Goal: Communication & Community: Answer question/provide support

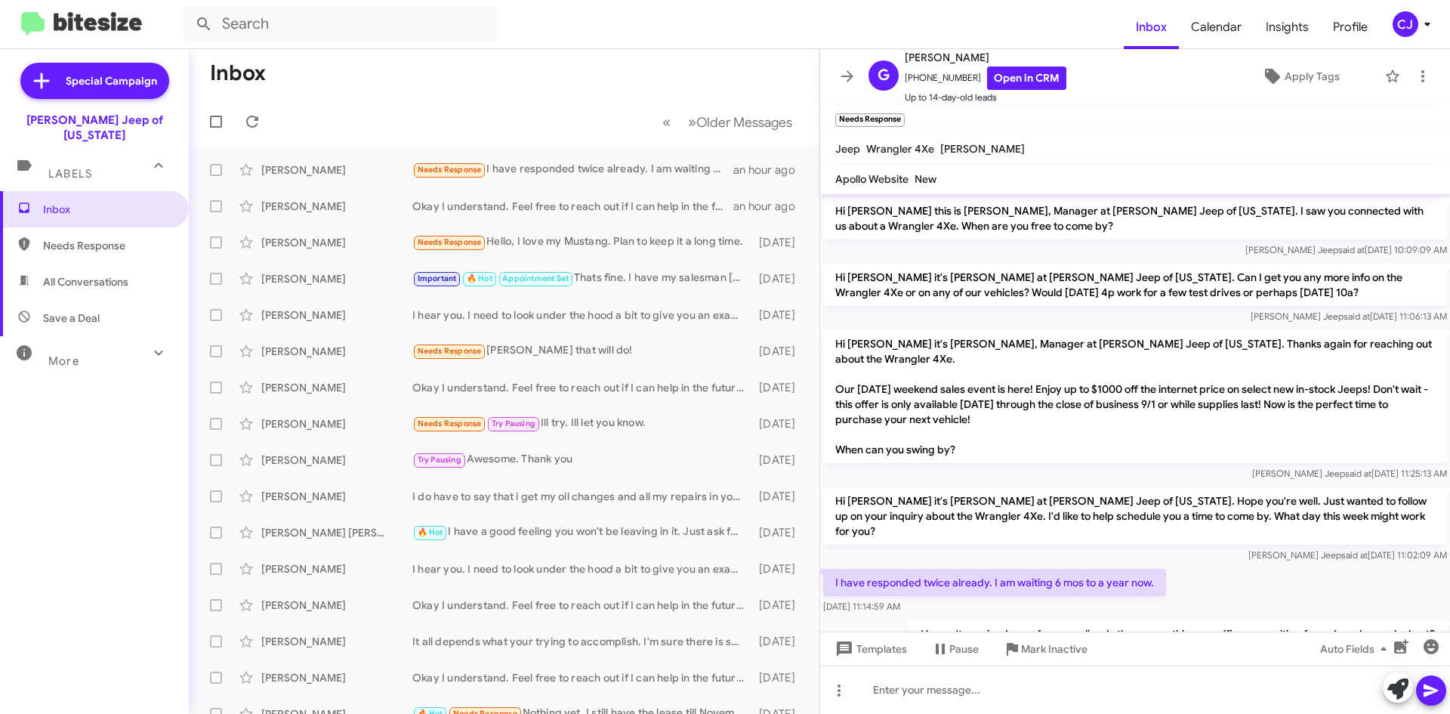
scroll to position [29, 0]
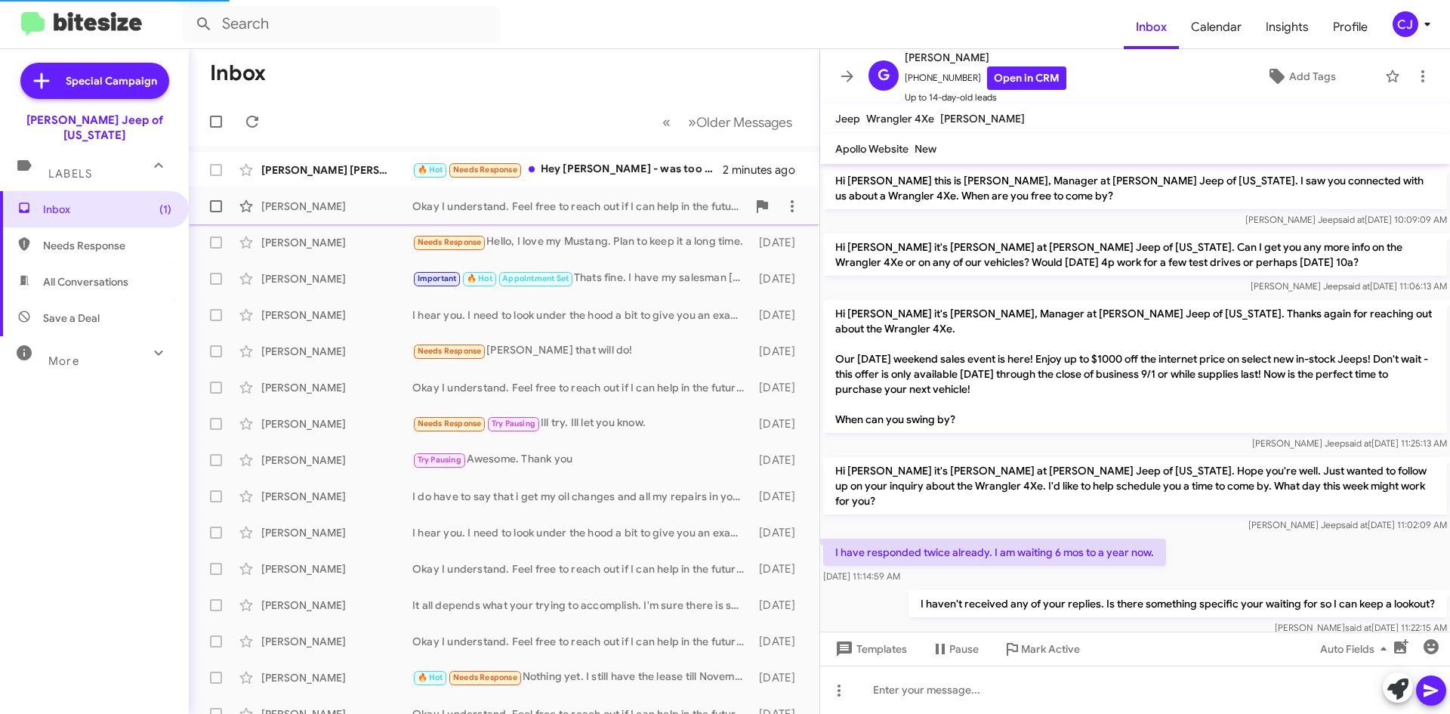
scroll to position [86, 0]
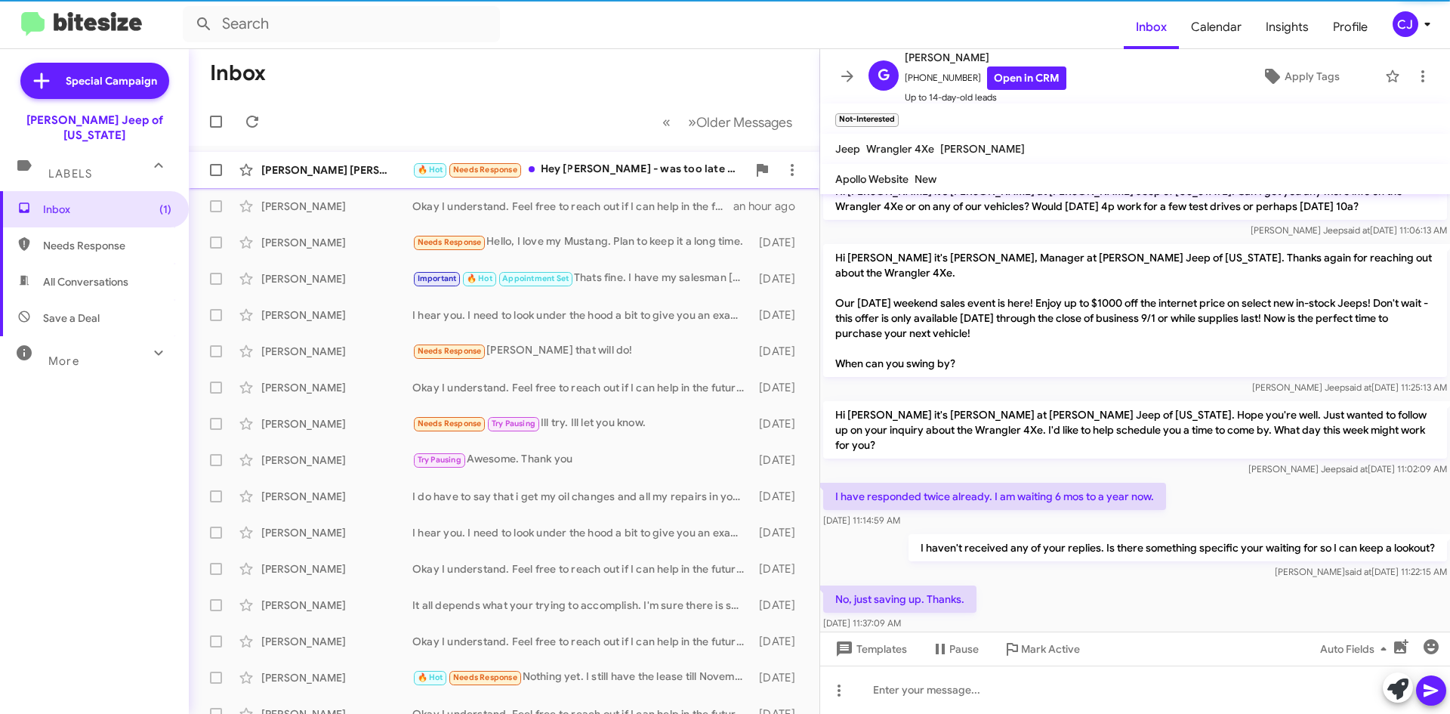
click at [667, 169] on div "🔥 Hot Needs Response Hey [PERSON_NAME] - was too late to cancel a pmt on the ol…" at bounding box center [579, 169] width 334 height 17
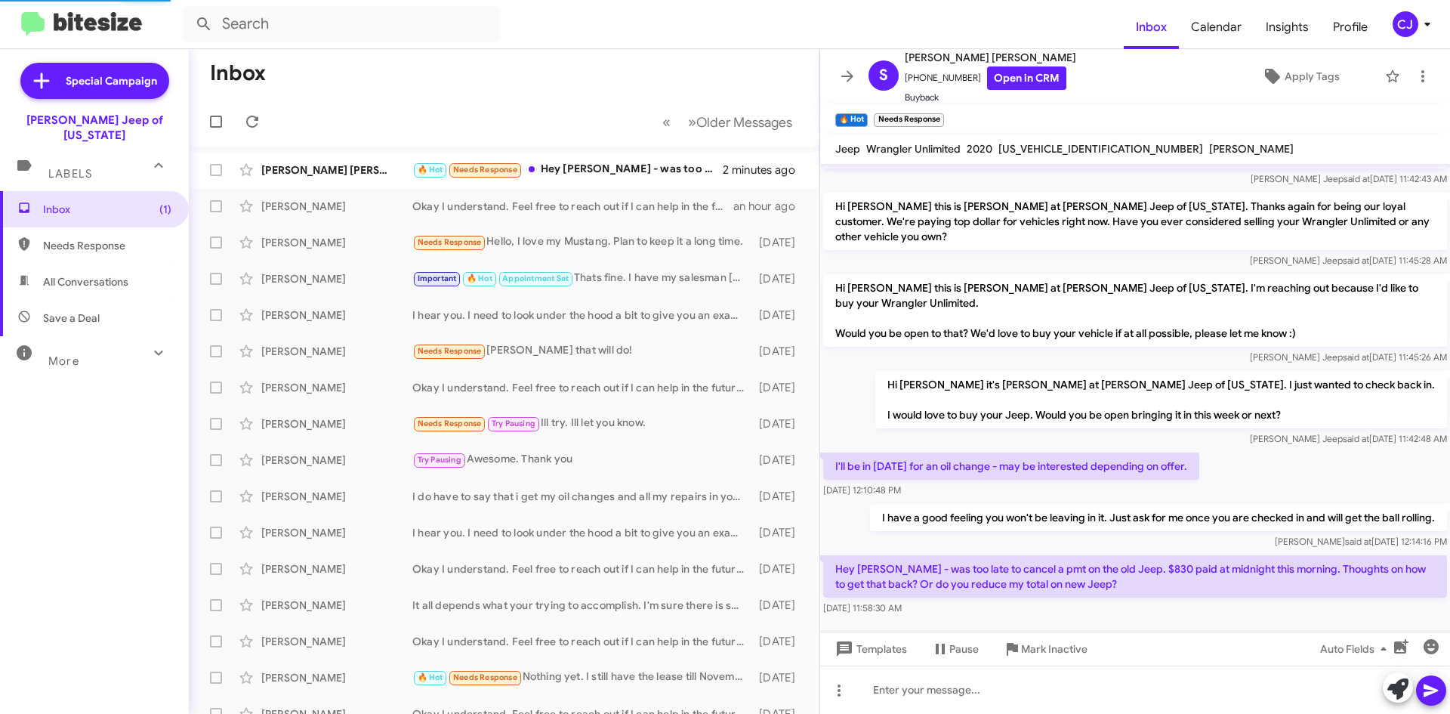
scroll to position [69, 0]
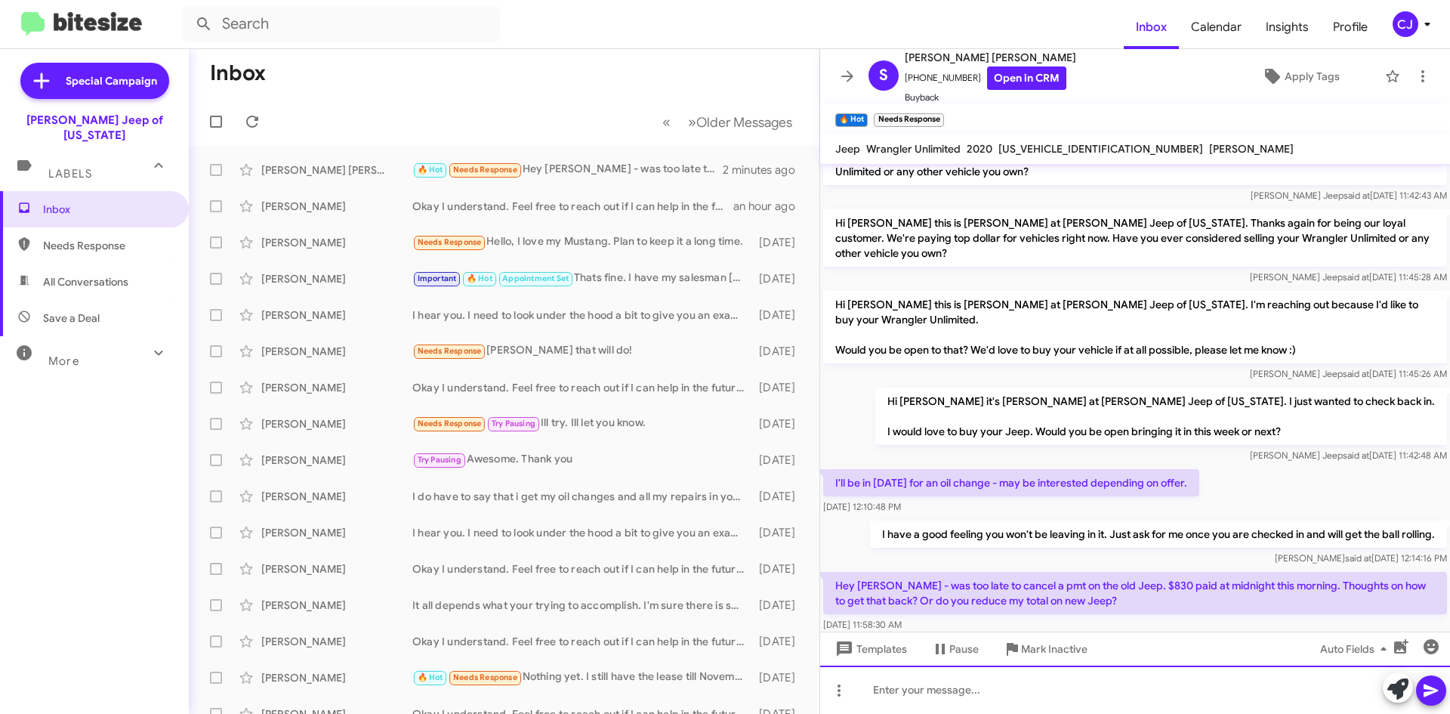
click at [888, 683] on div at bounding box center [1135, 689] width 630 height 48
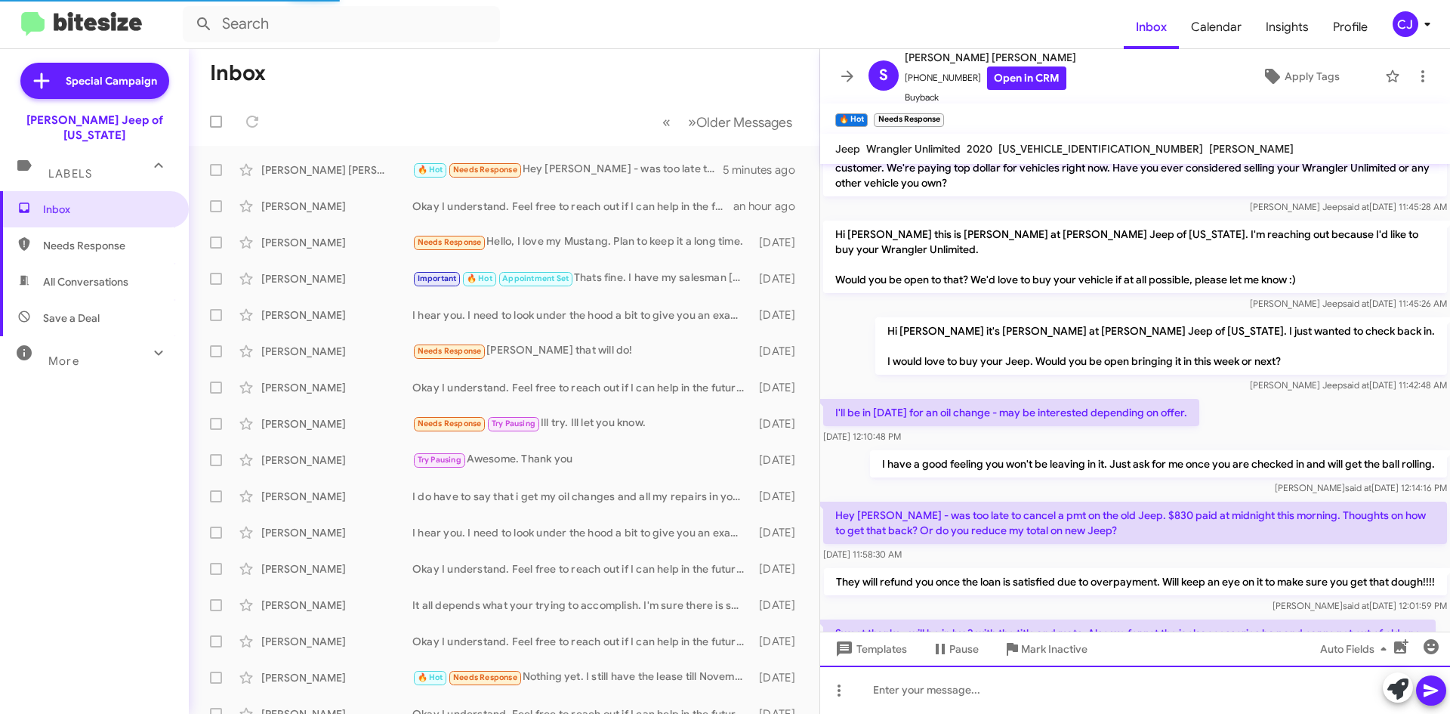
scroll to position [0, 0]
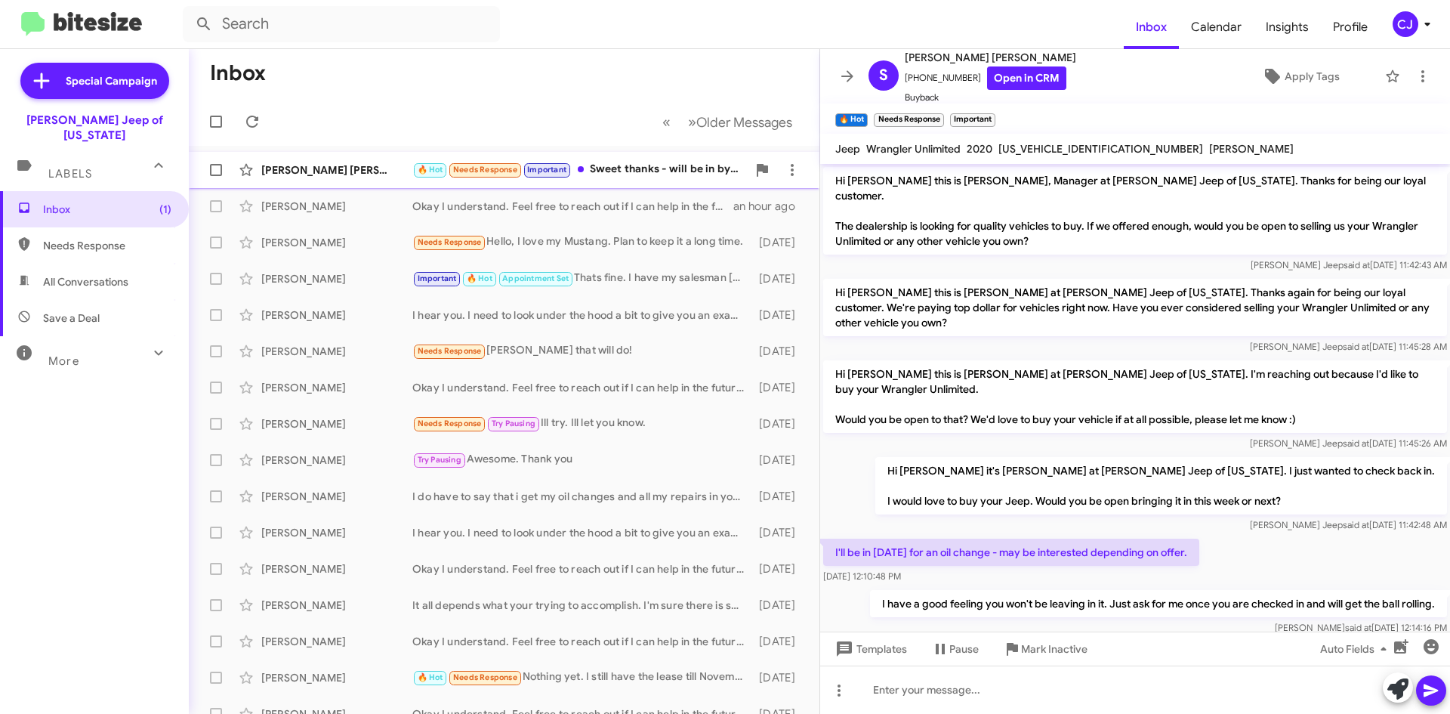
click at [617, 165] on div "🔥 Hot Needs Response Important Sweet thanks - will be in by 2 with the title an…" at bounding box center [579, 169] width 334 height 17
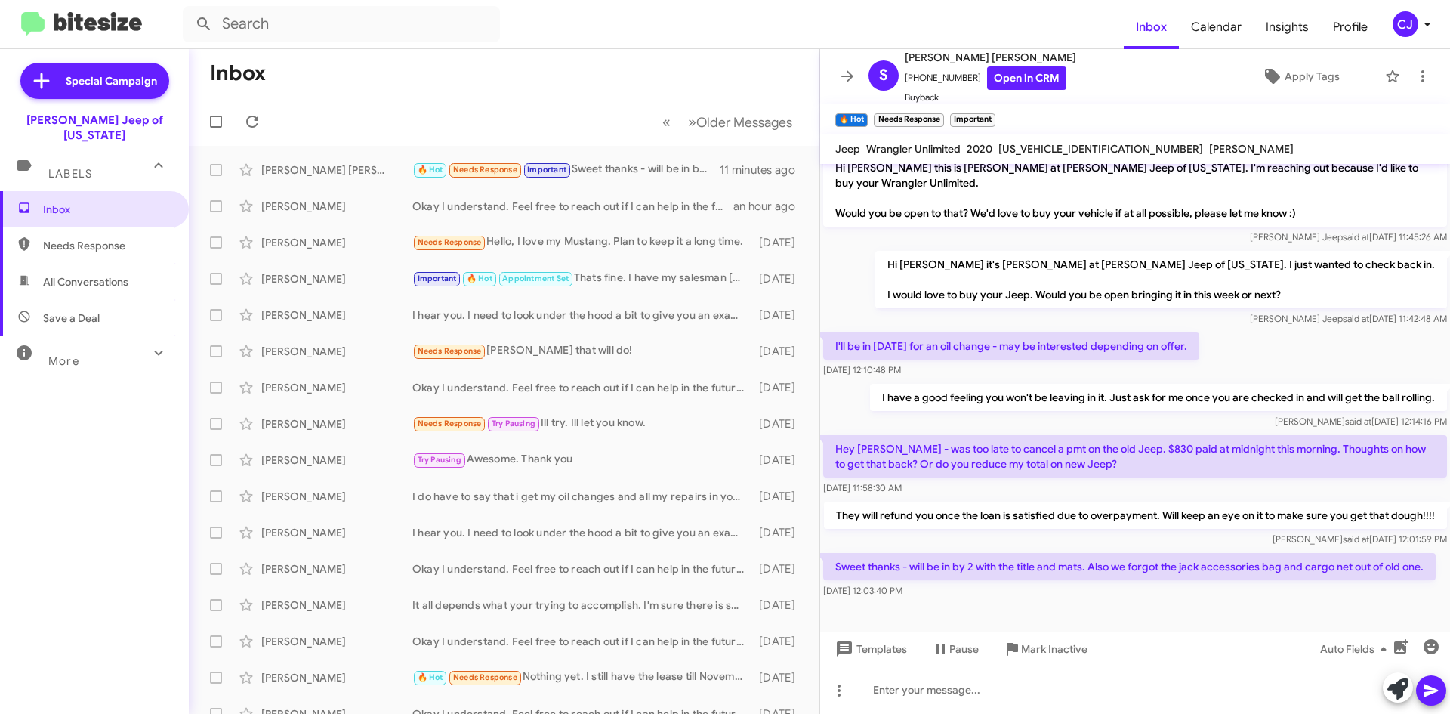
scroll to position [210, 0]
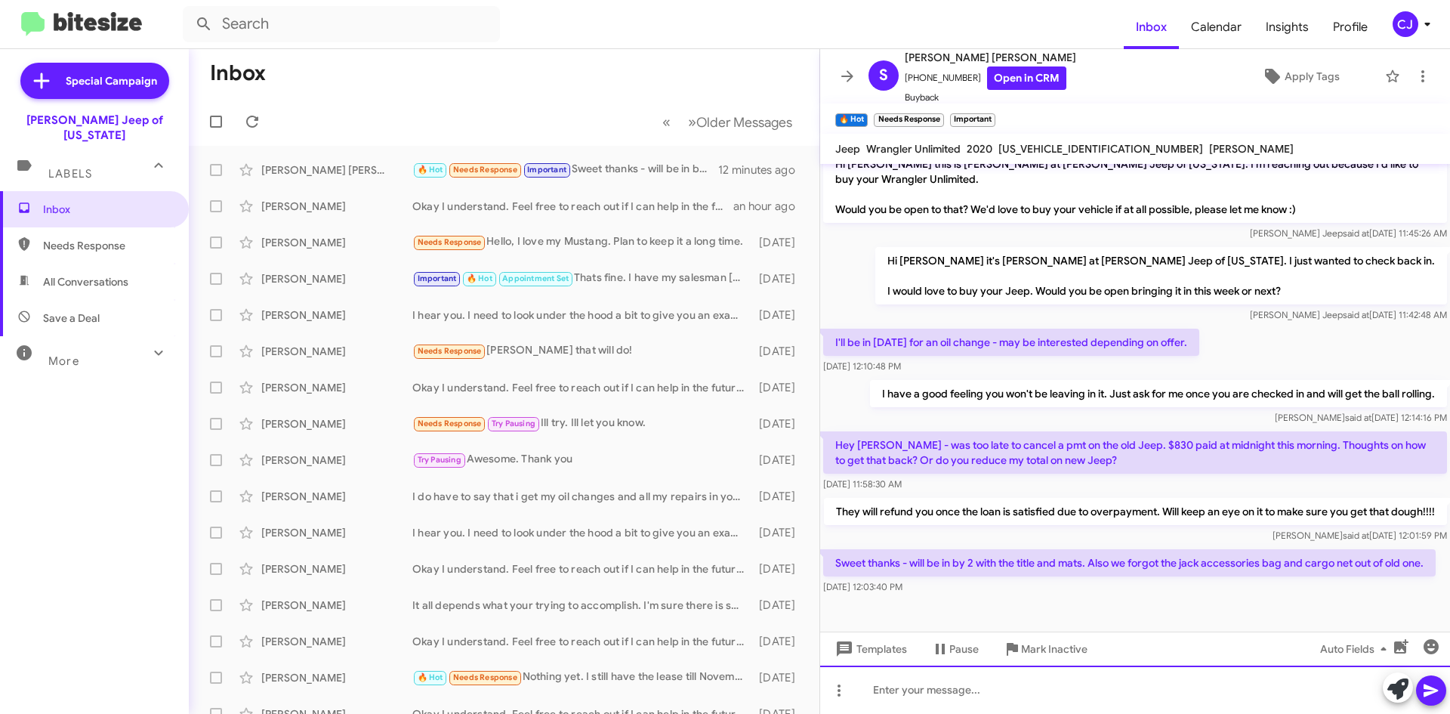
click at [932, 694] on div at bounding box center [1135, 689] width 630 height 48
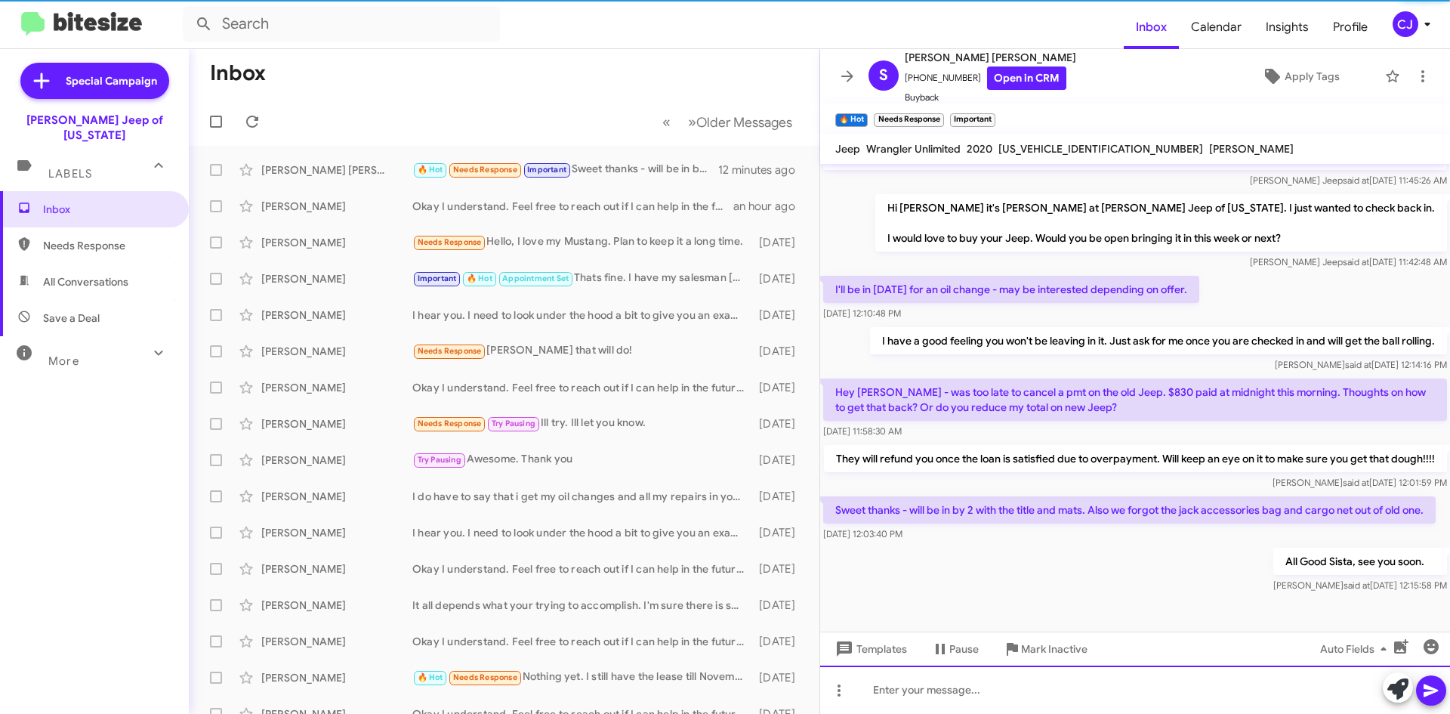
scroll to position [265, 0]
